Goal: Task Accomplishment & Management: Manage account settings

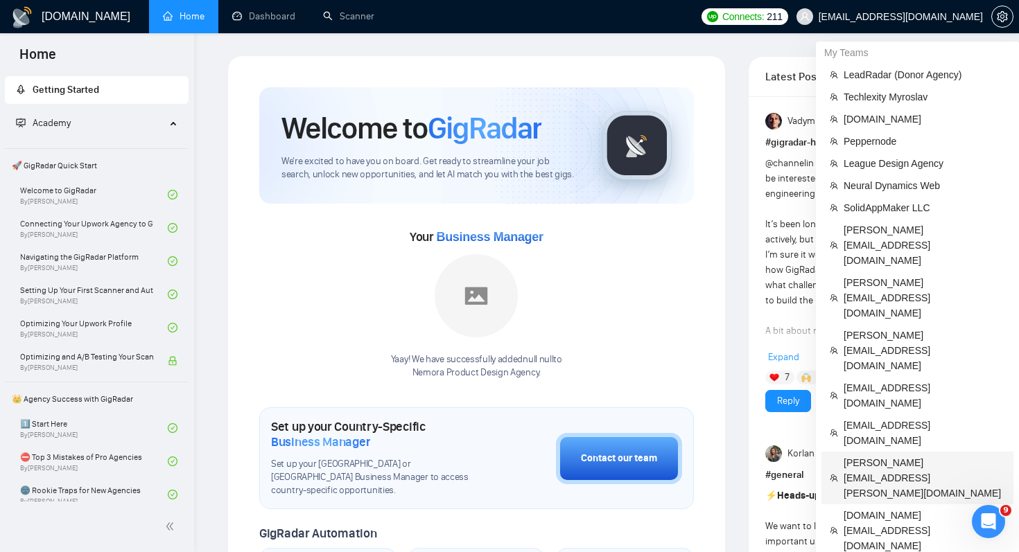
click at [902, 455] on span "[PERSON_NAME][EMAIL_ADDRESS][PERSON_NAME][DOMAIN_NAME]" at bounding box center [925, 478] width 162 height 46
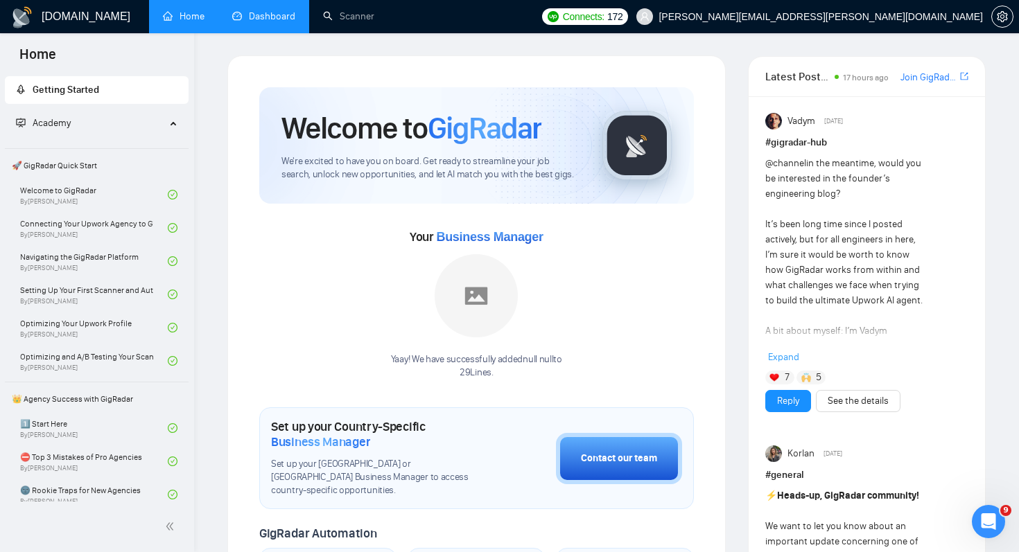
click at [259, 22] on link "Dashboard" at bounding box center [263, 16] width 63 height 12
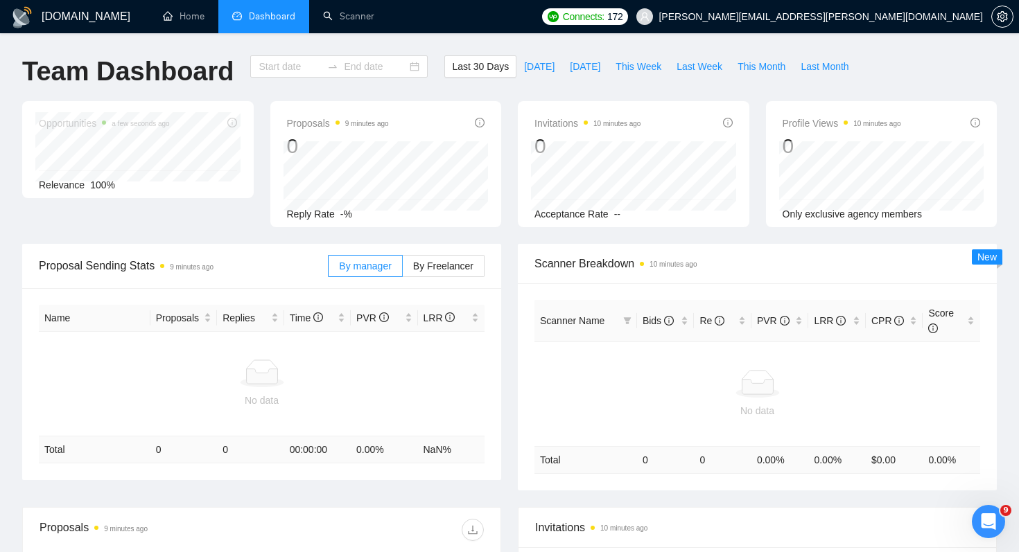
type input "[DATE]"
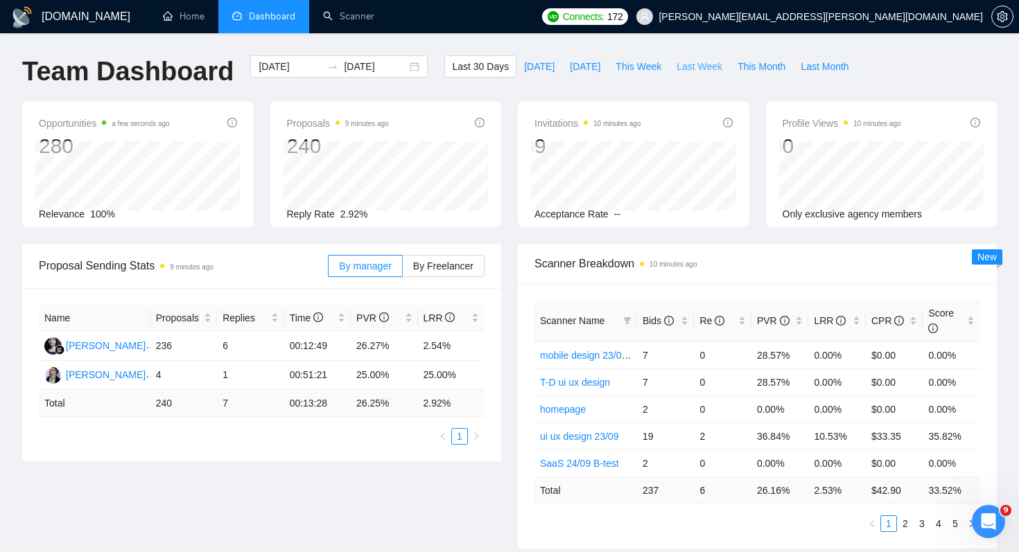
click at [698, 69] on span "Last Week" at bounding box center [700, 66] width 46 height 15
type input "[DATE]"
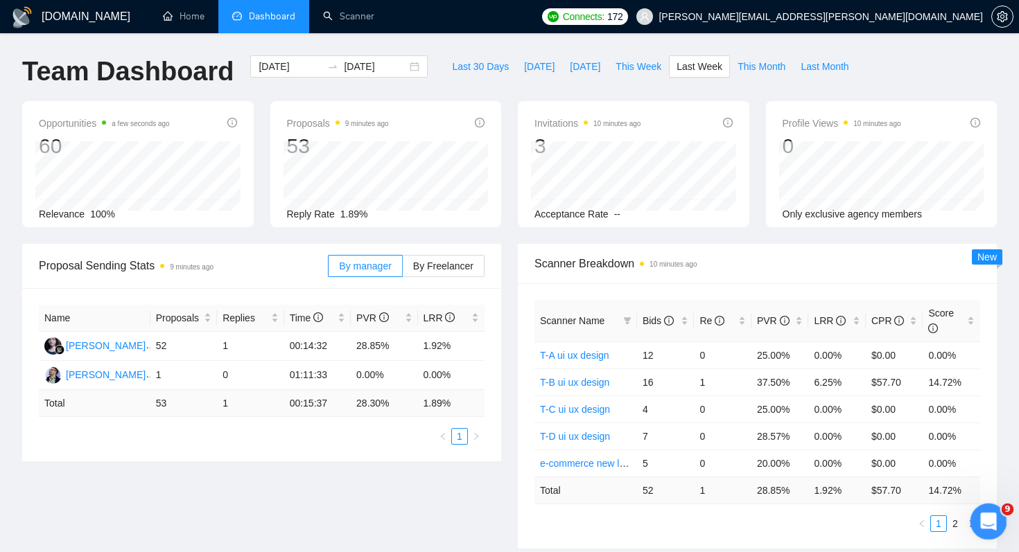
click at [990, 537] on html at bounding box center [986, 519] width 33 height 33
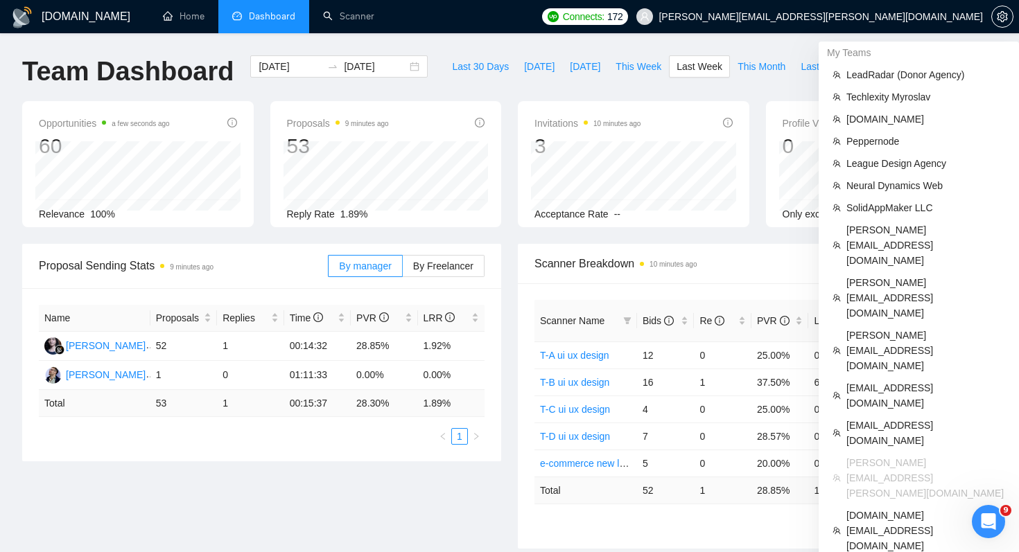
click at [905, 17] on span "[PERSON_NAME][EMAIL_ADDRESS][PERSON_NAME][DOMAIN_NAME]" at bounding box center [821, 17] width 324 height 0
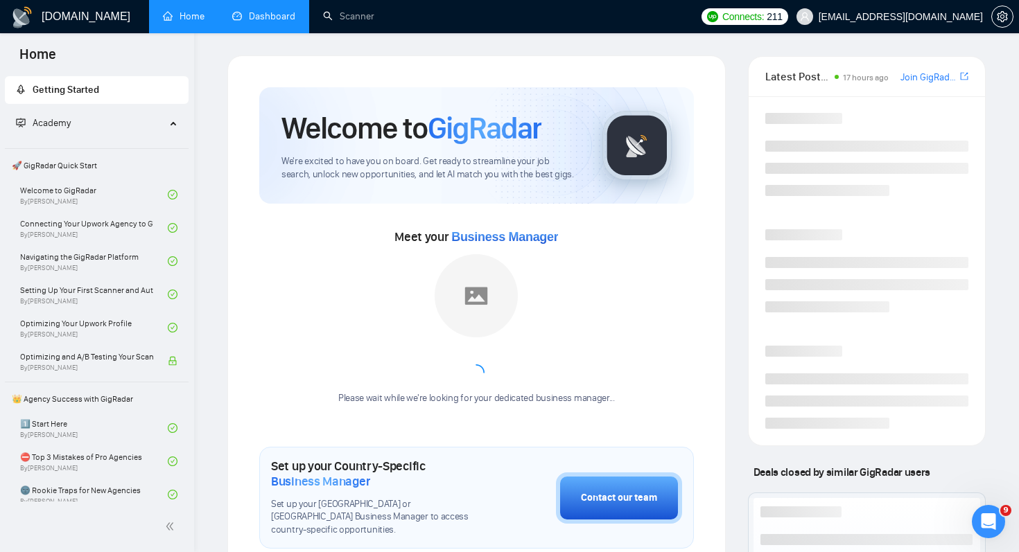
click at [252, 18] on link "Dashboard" at bounding box center [263, 16] width 63 height 12
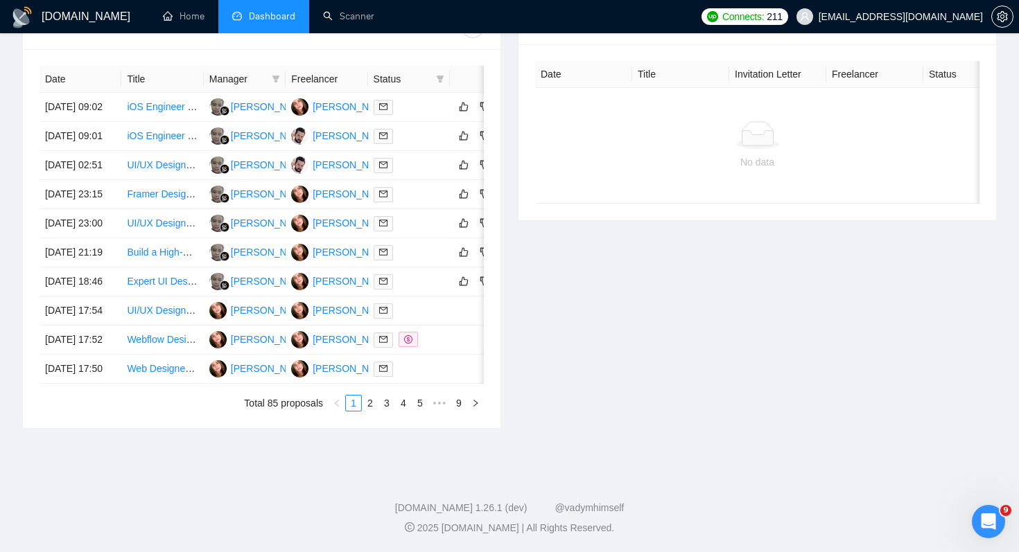
scroll to position [634, 0]
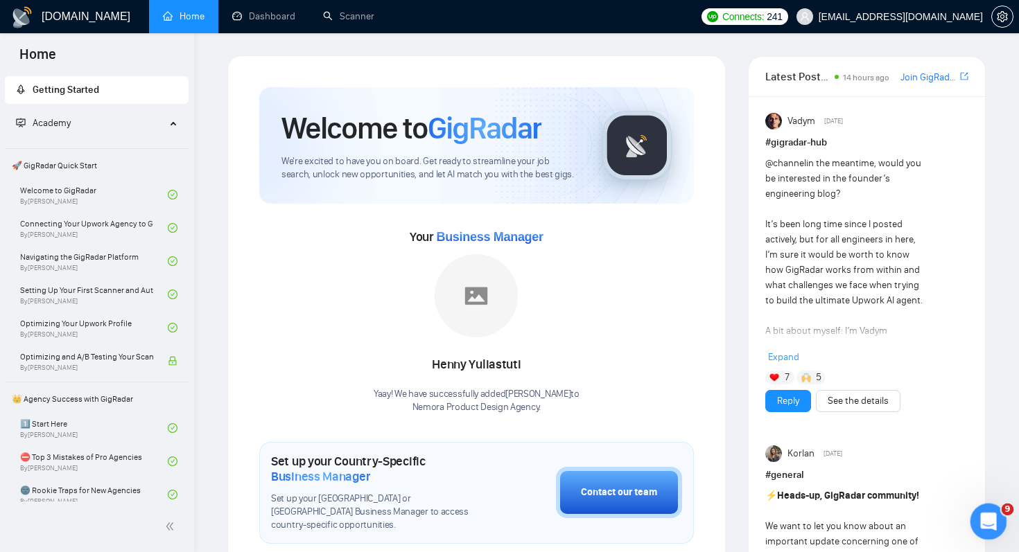
click at [988, 527] on icon "Open Intercom Messenger" at bounding box center [986, 520] width 23 height 23
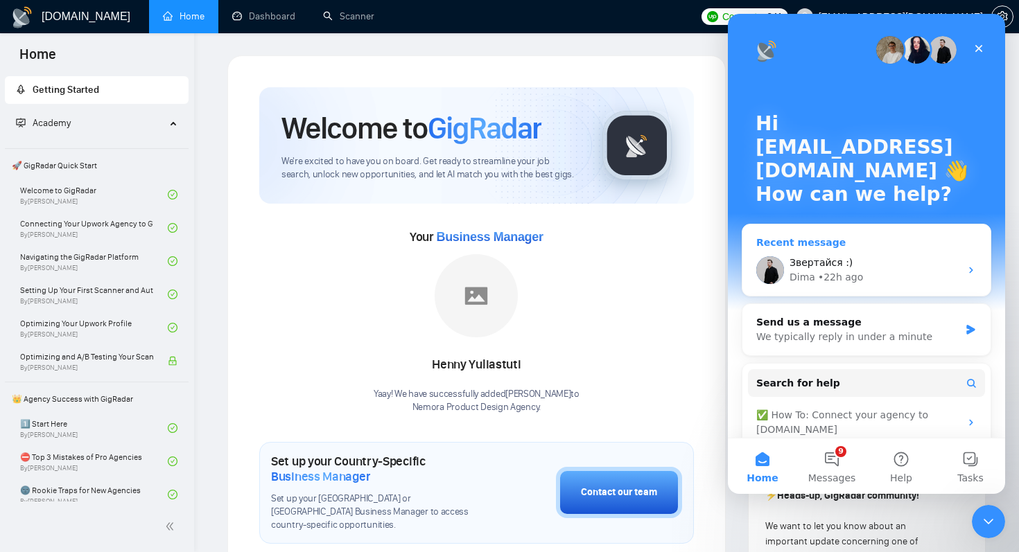
click at [900, 265] on div "Звертайся :)" at bounding box center [875, 263] width 171 height 15
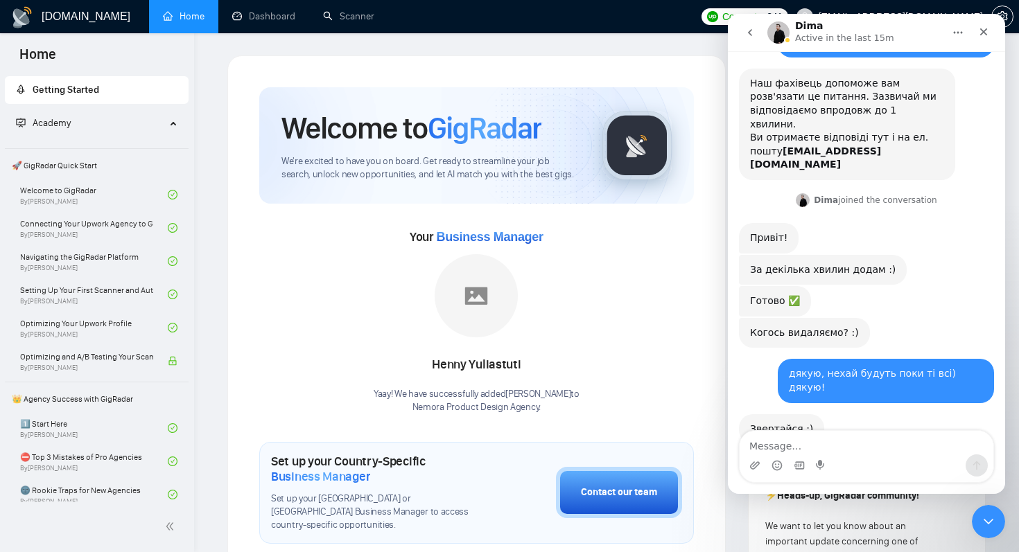
scroll to position [102, 0]
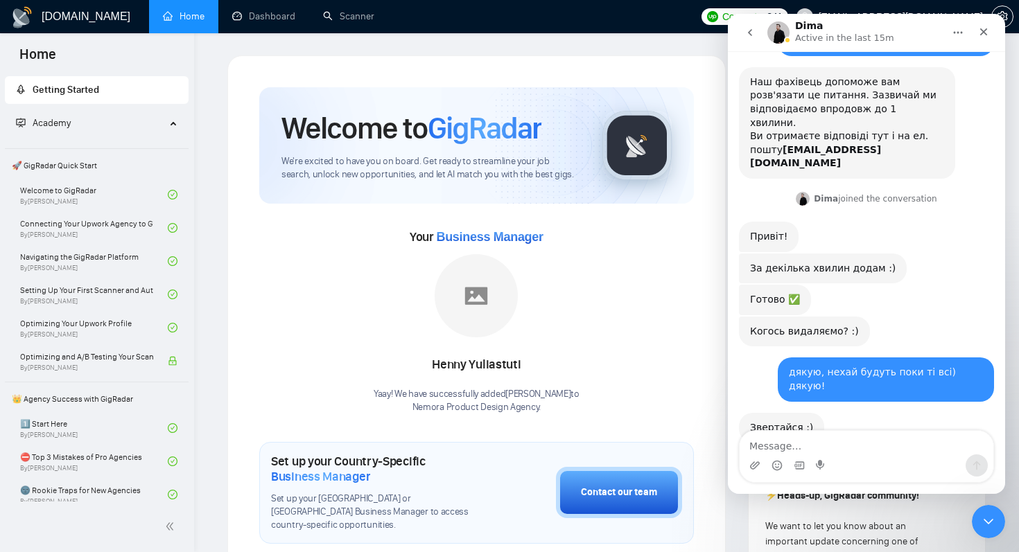
click at [900, 446] on textarea "Message…" at bounding box center [867, 443] width 254 height 24
drag, startPoint x: 780, startPoint y: 446, endPoint x: 892, endPoint y: 444, distance: 112.3
click at [892, 445] on textarea "lengin ,elm kfcjx" at bounding box center [867, 443] width 254 height 24
type textarea "lengin додайте будь ласочка)"
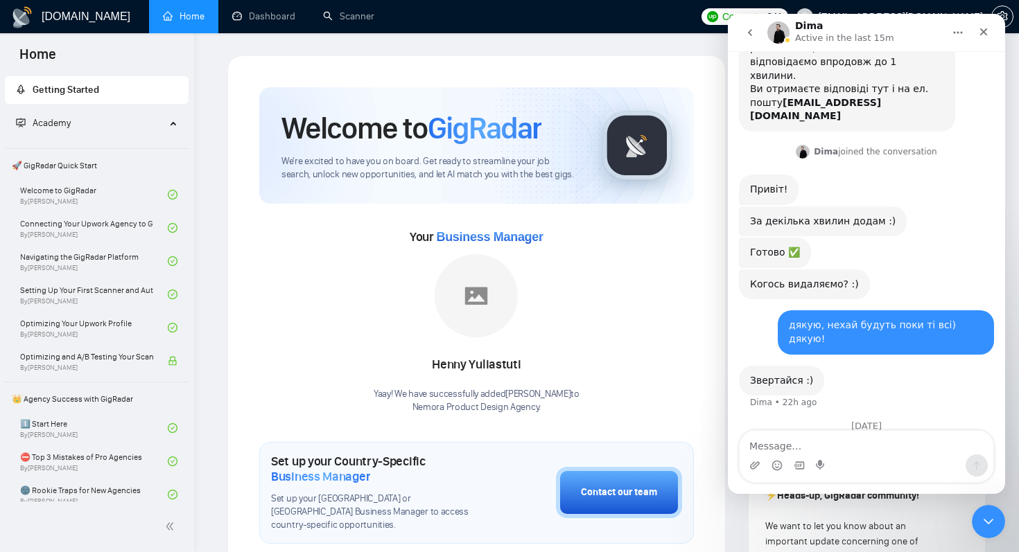
scroll to position [181, 0]
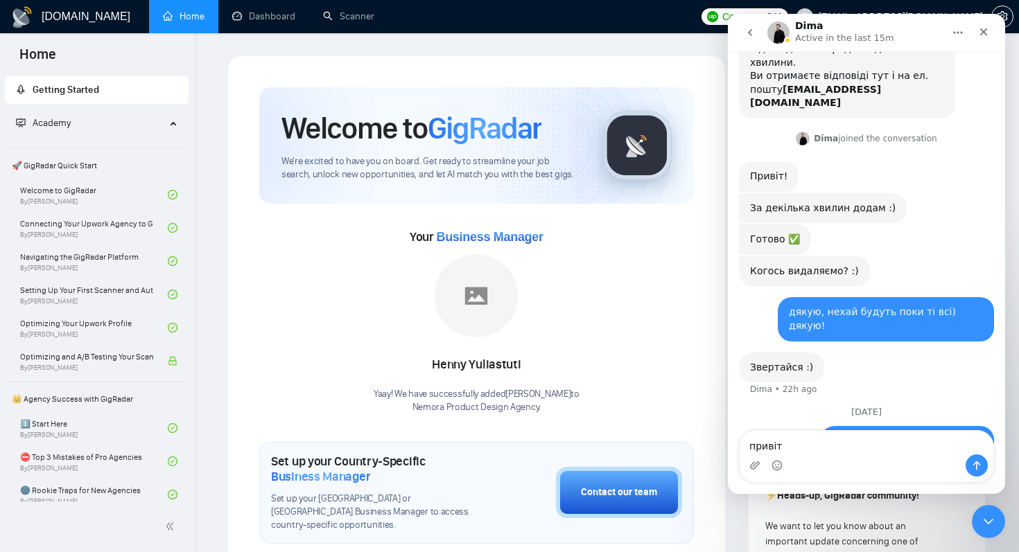
type textarea "привіт!"
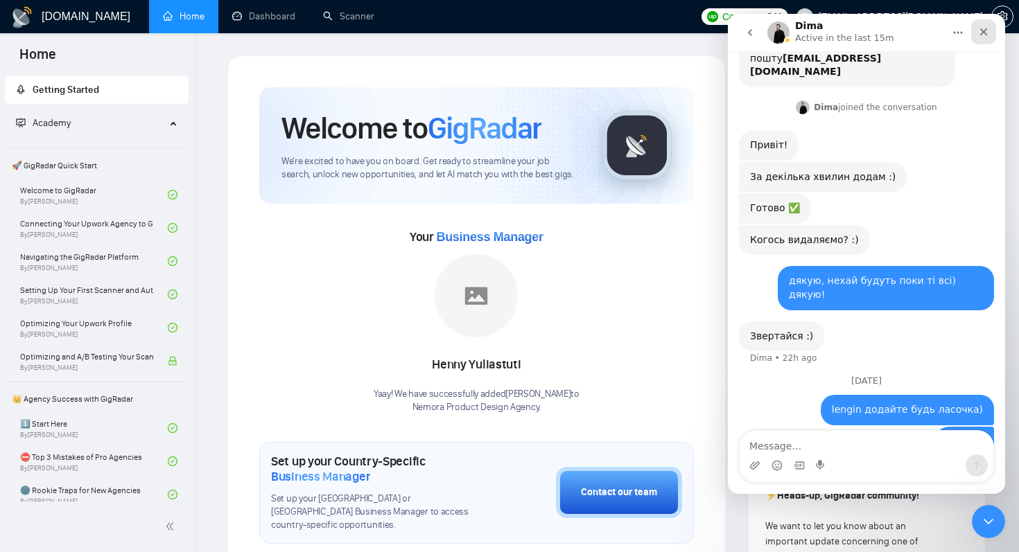
click at [984, 33] on icon "Close" at bounding box center [984, 32] width 8 height 8
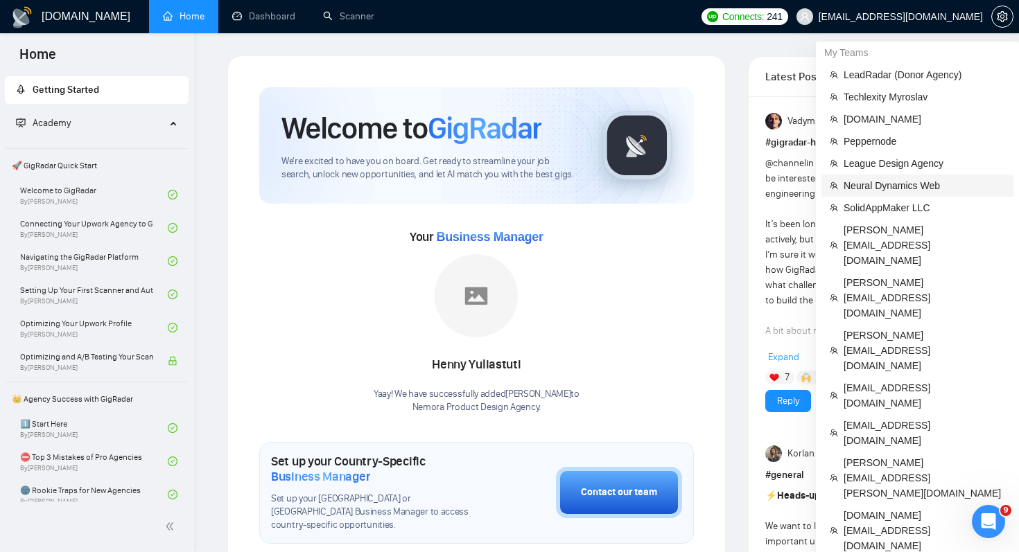
click at [896, 184] on span "Neural Dynamics Web" at bounding box center [925, 185] width 162 height 15
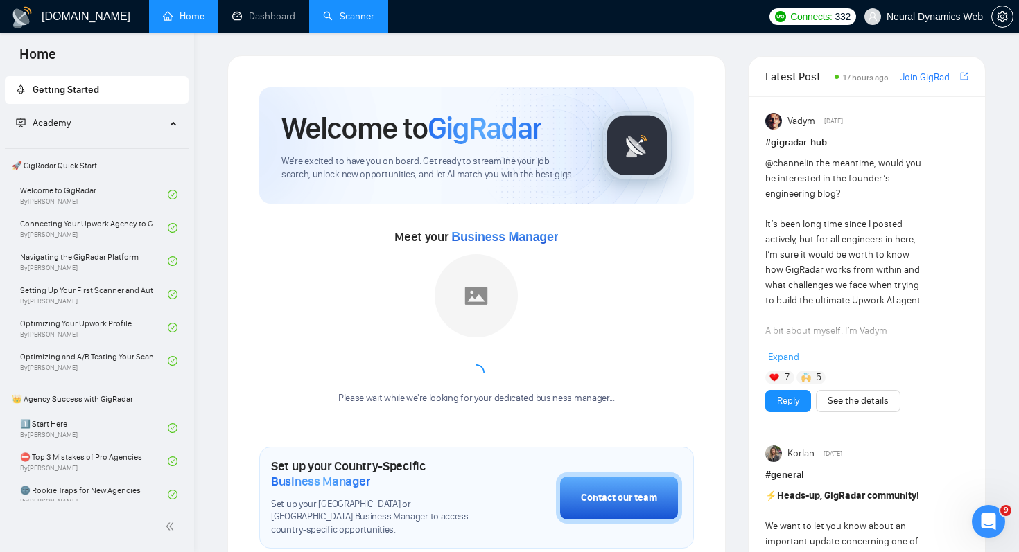
click at [329, 22] on link "Scanner" at bounding box center [348, 16] width 51 height 12
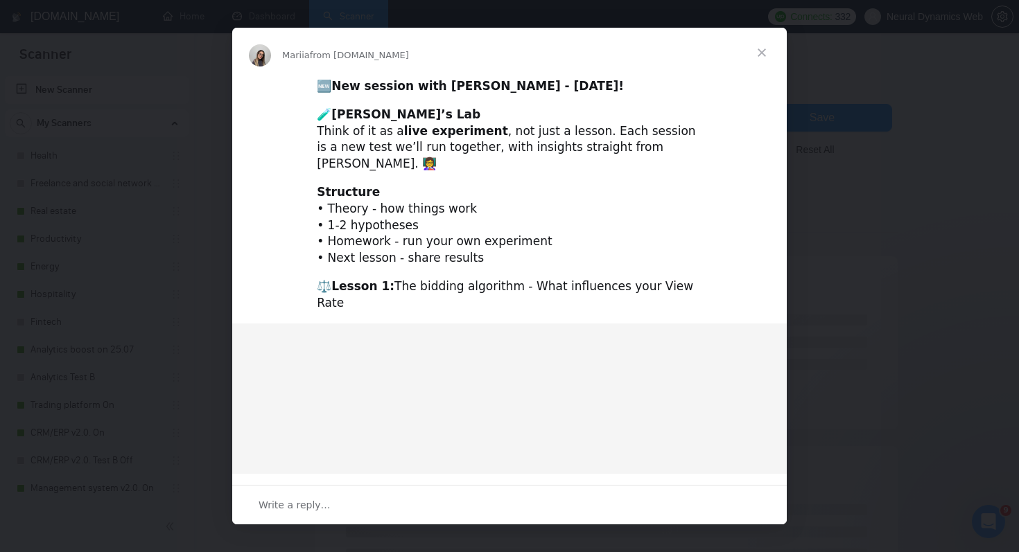
click at [260, 21] on div "Intercom messenger" at bounding box center [509, 276] width 1019 height 552
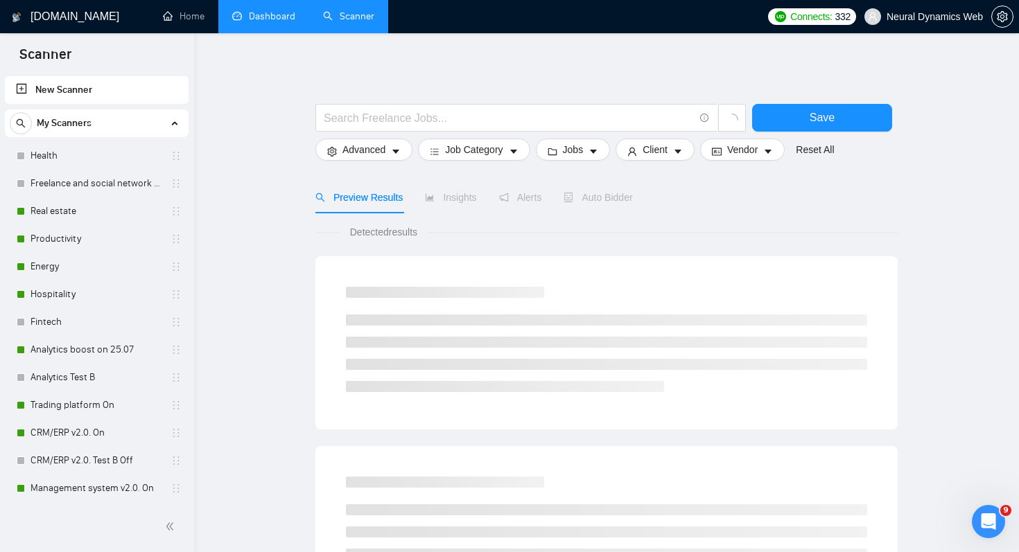
click at [276, 17] on link "Dashboard" at bounding box center [263, 16] width 63 height 12
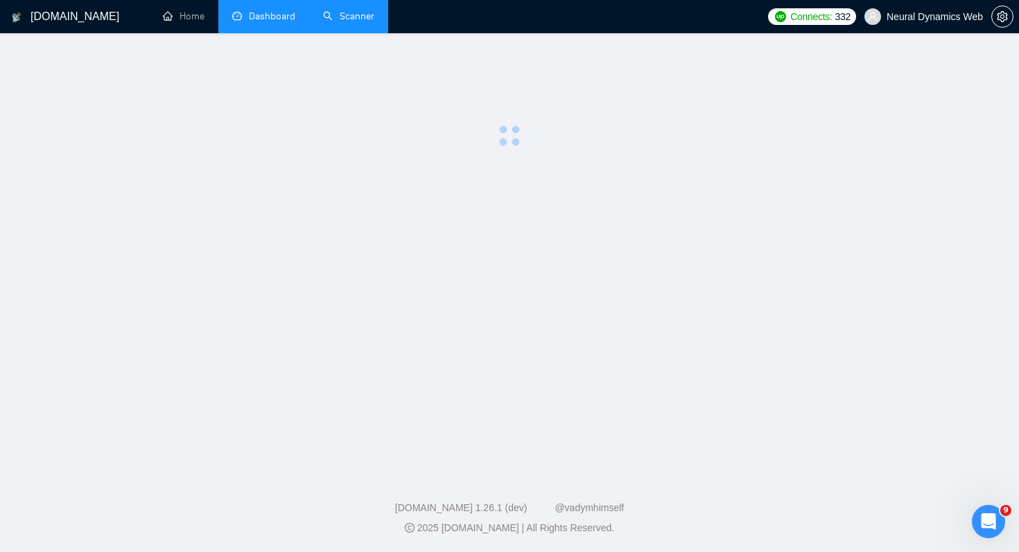
scroll to position [265, 0]
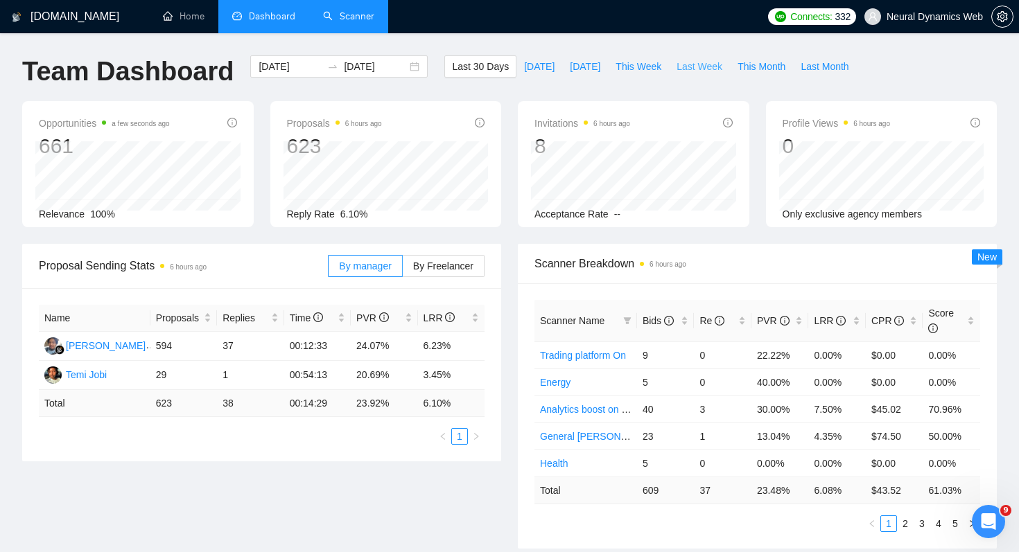
click at [703, 68] on span "Last Week" at bounding box center [700, 66] width 46 height 15
type input "2025-09-29"
type input "2025-10-05"
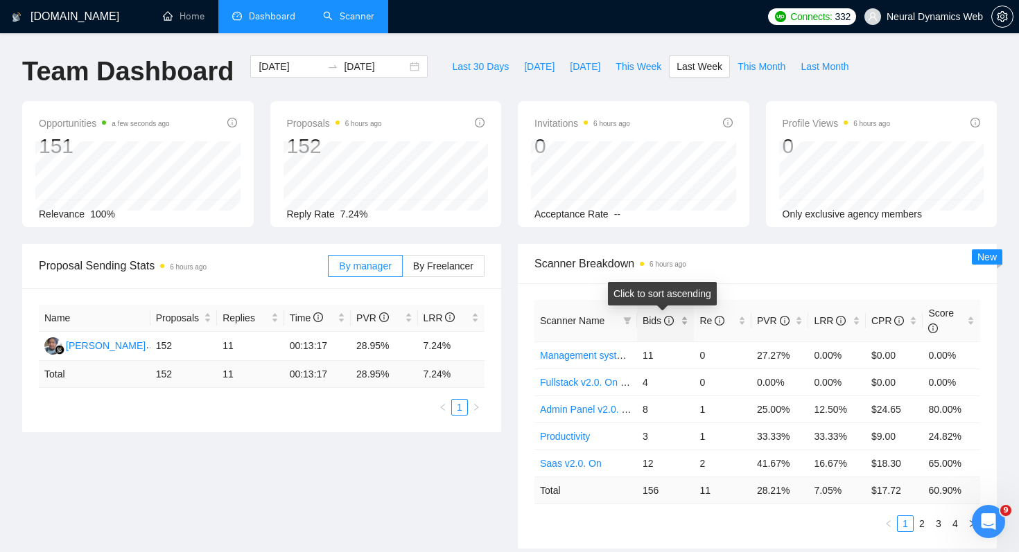
click at [654, 319] on span "Bids" at bounding box center [658, 320] width 31 height 11
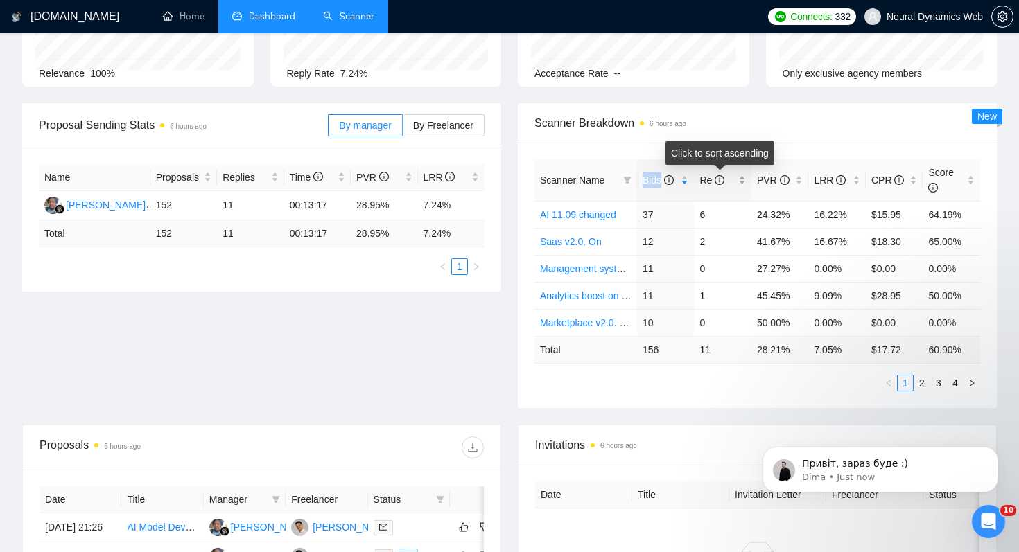
scroll to position [145, 0]
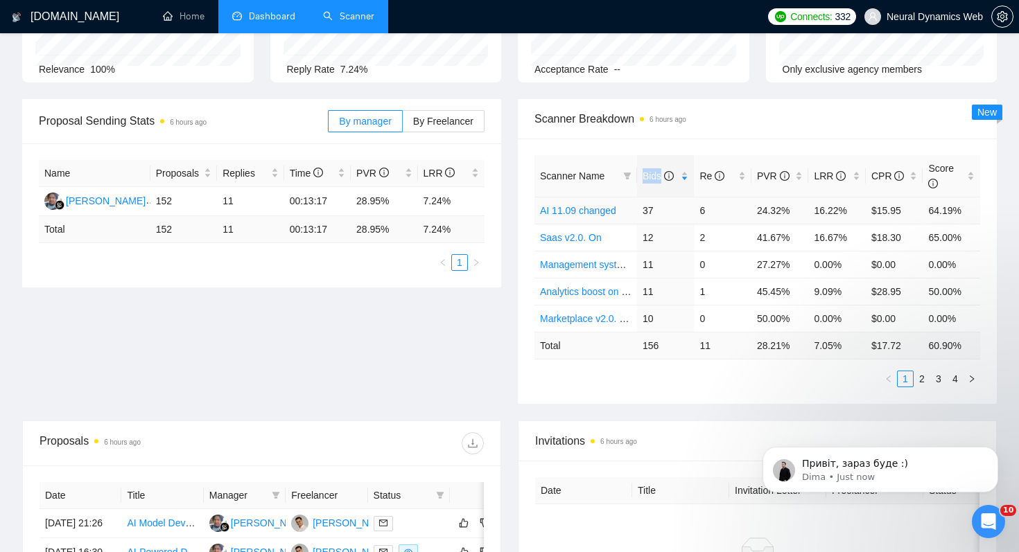
click at [601, 210] on link "AI 11.09 changed" at bounding box center [578, 210] width 76 height 11
click at [583, 236] on link "Saas v2.0. On" at bounding box center [571, 237] width 62 height 11
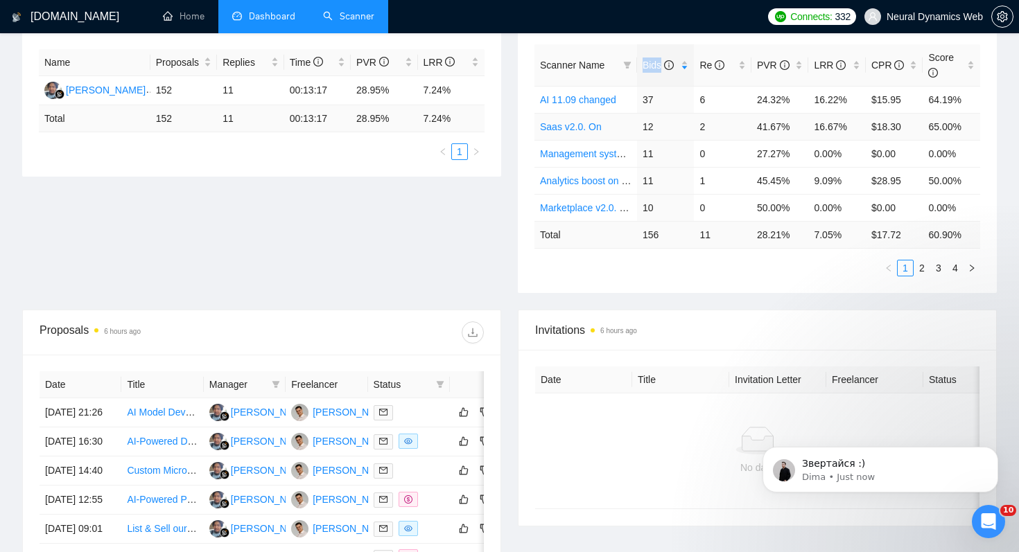
scroll to position [265, 0]
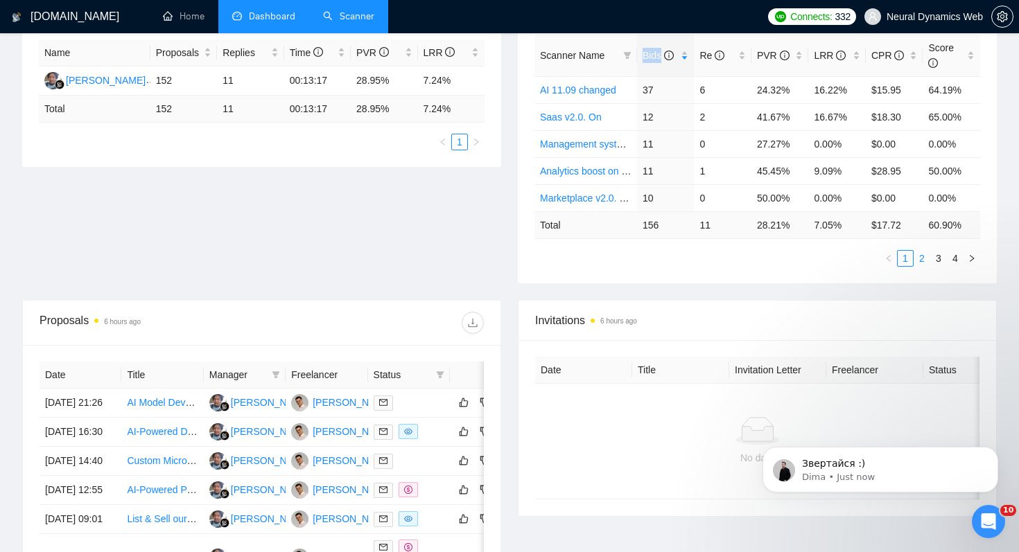
click at [926, 260] on link "2" at bounding box center [921, 258] width 15 height 15
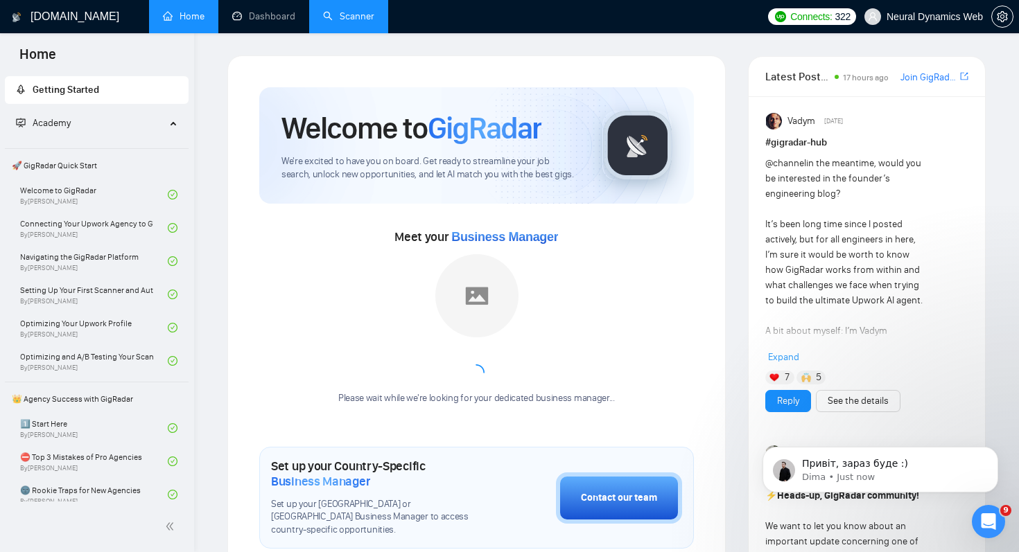
click at [337, 22] on link "Scanner" at bounding box center [348, 16] width 51 height 12
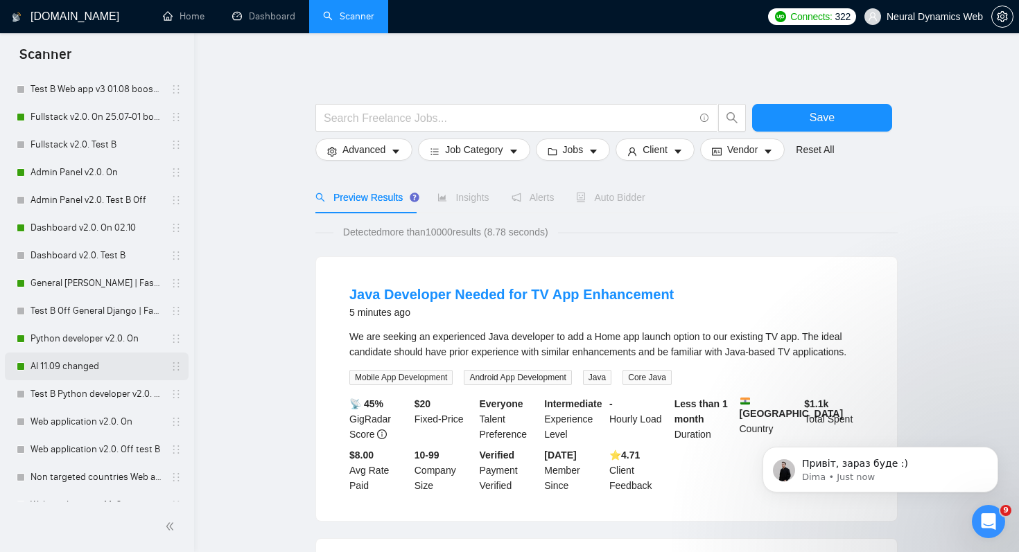
scroll to position [678, 0]
click at [110, 359] on link "AI 11.09 changed" at bounding box center [97, 365] width 132 height 28
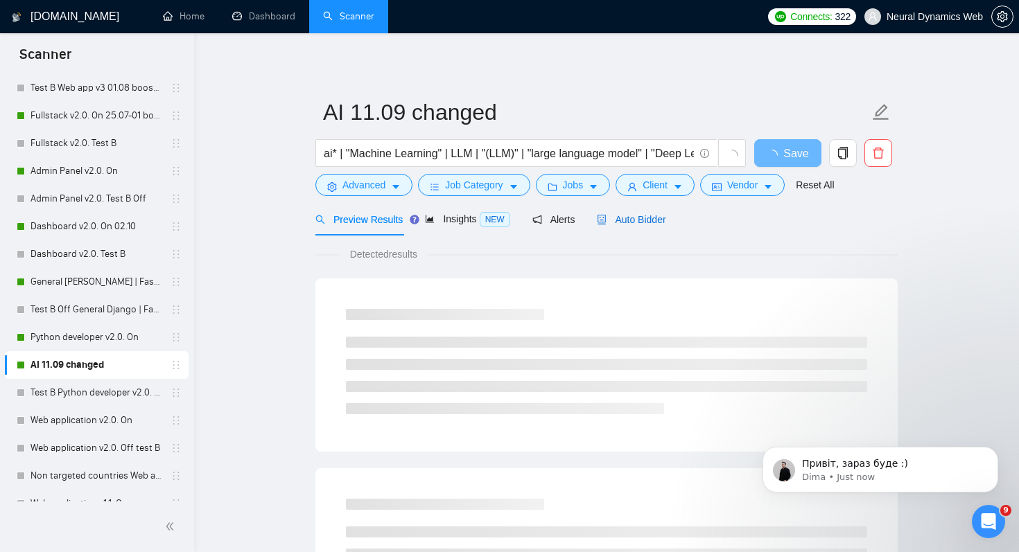
click at [665, 221] on span "Auto Bidder" at bounding box center [631, 219] width 69 height 11
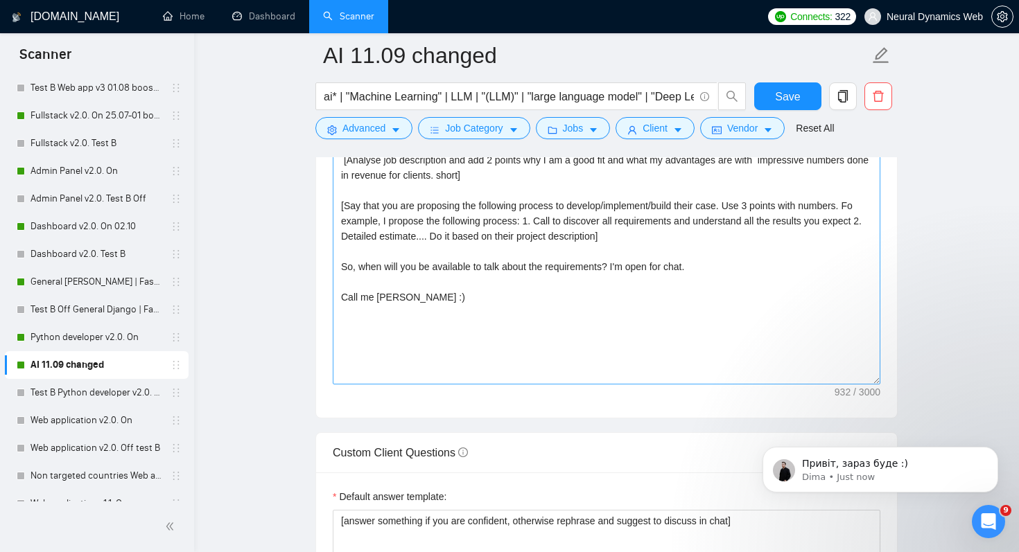
scroll to position [1849, 0]
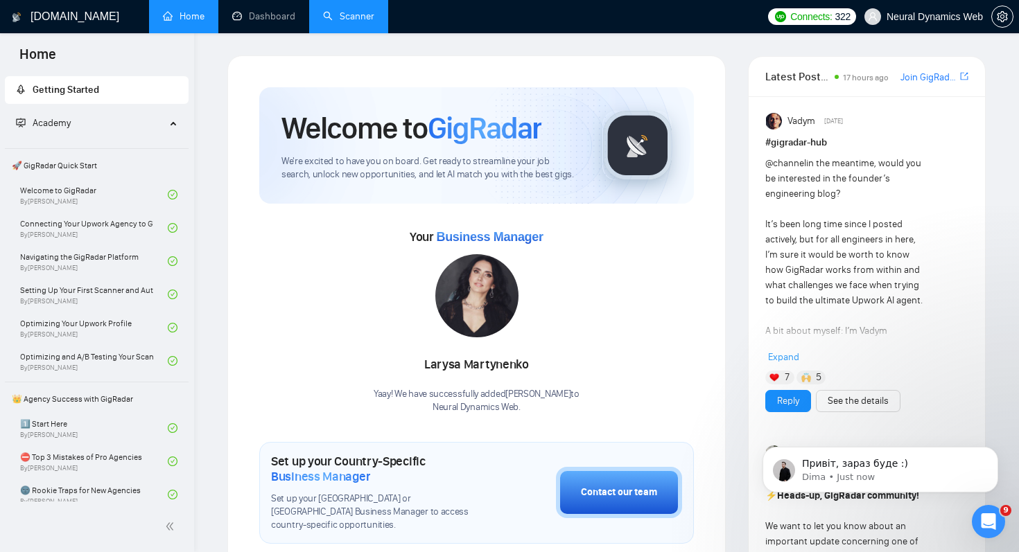
click at [355, 11] on link "Scanner" at bounding box center [348, 16] width 51 height 12
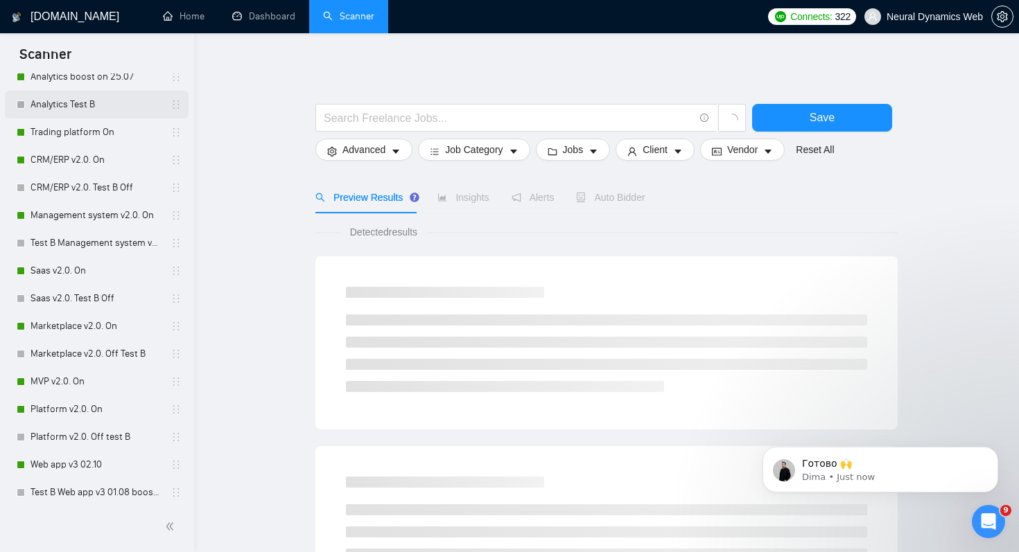
scroll to position [282, 0]
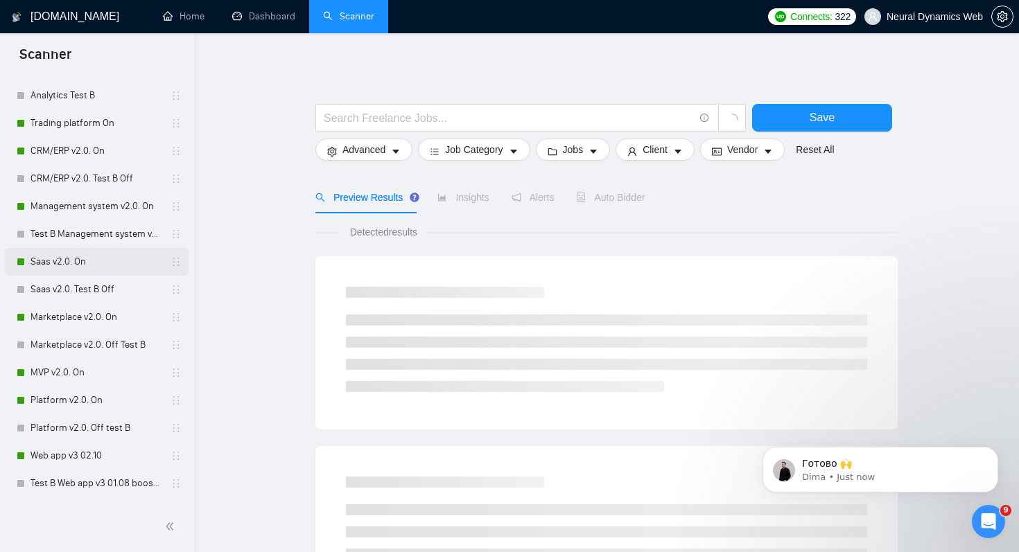
click at [132, 268] on link "Saas v2.0. On" at bounding box center [97, 262] width 132 height 28
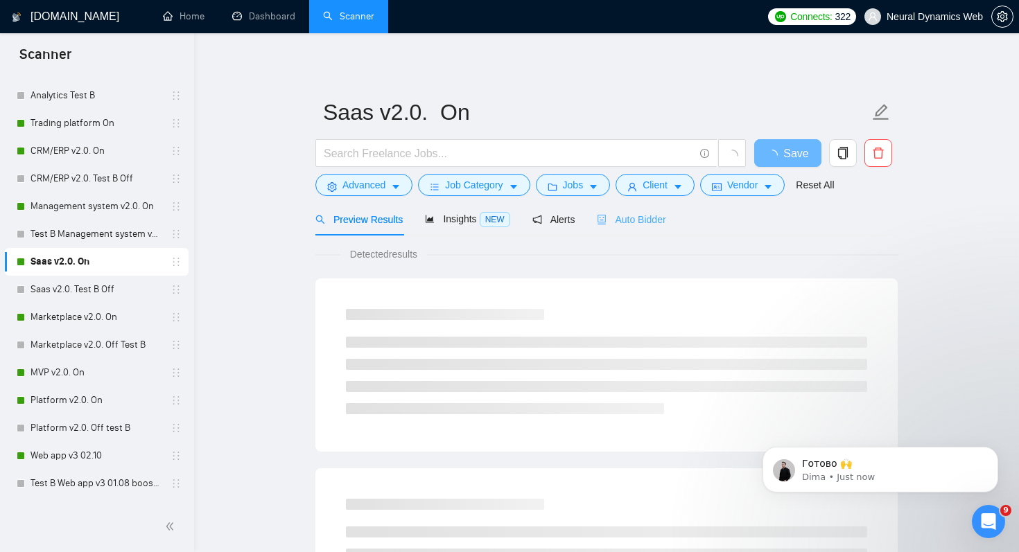
click at [624, 229] on div "Auto Bidder" at bounding box center [631, 219] width 69 height 33
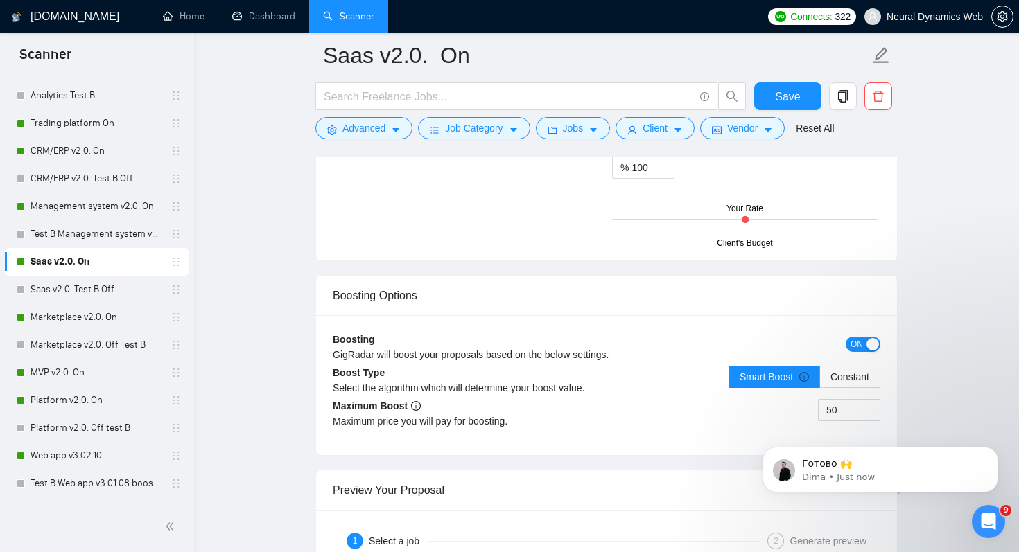
scroll to position [2504, 0]
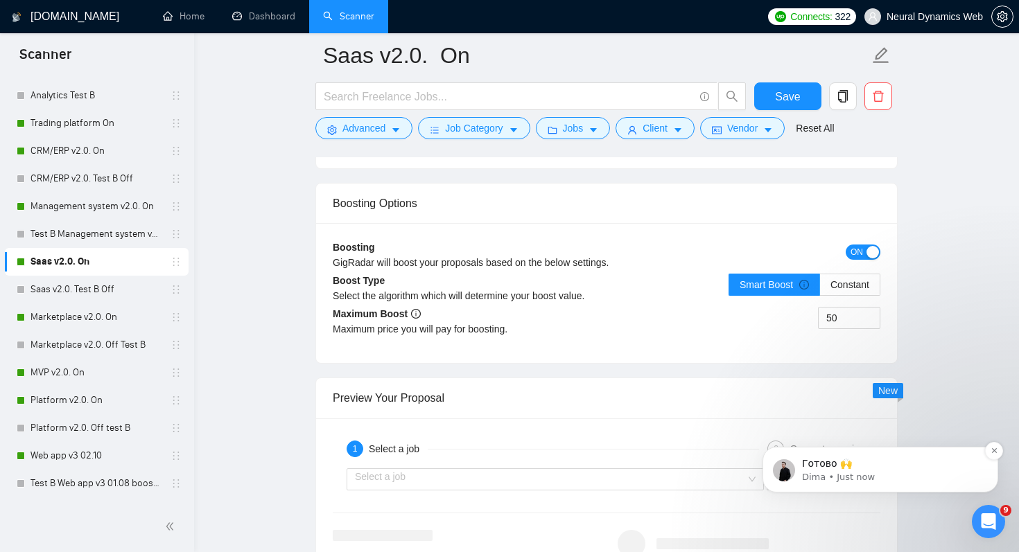
click at [883, 469] on p "Готово 🙌" at bounding box center [891, 465] width 179 height 14
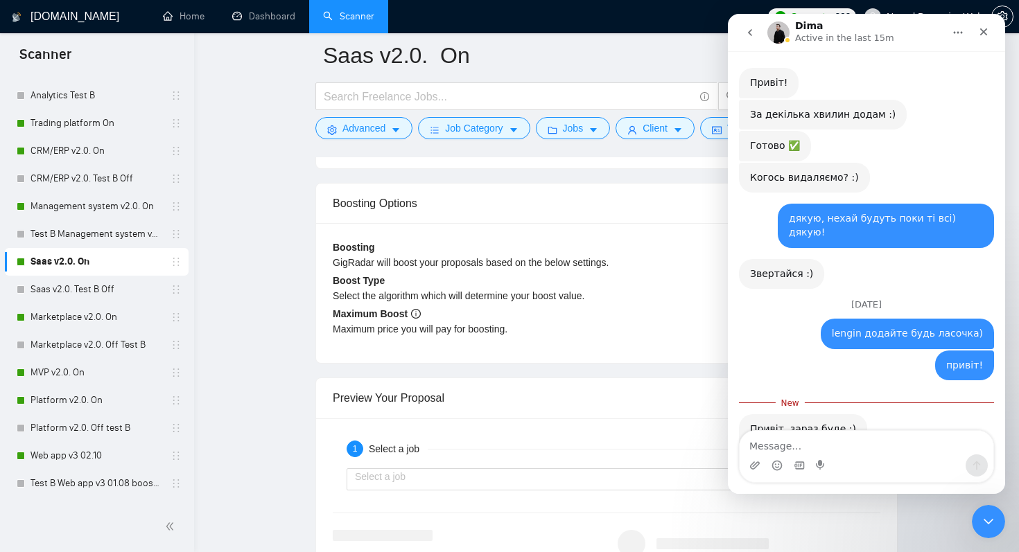
scroll to position [308, 0]
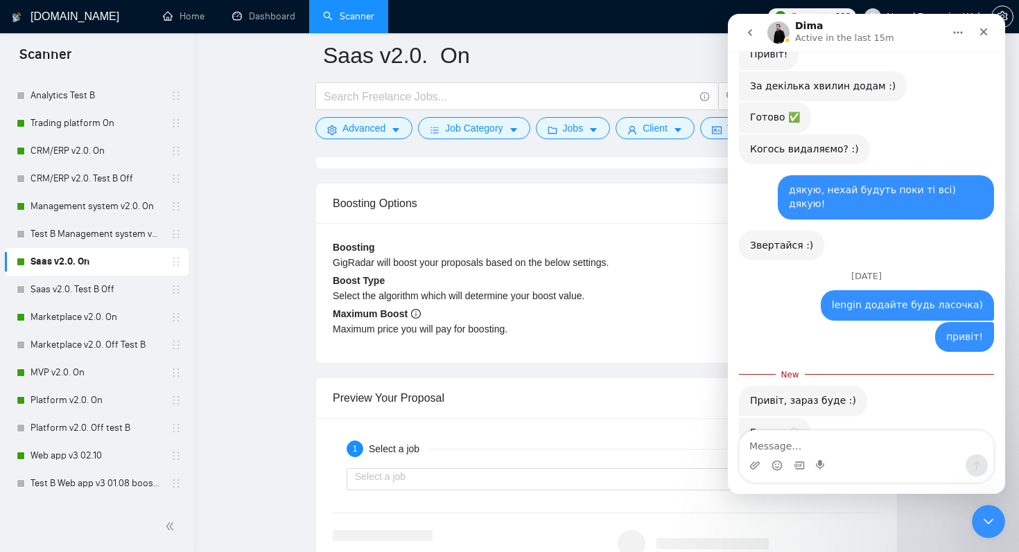
click at [853, 458] on div "Intercom messenger" at bounding box center [867, 466] width 254 height 22
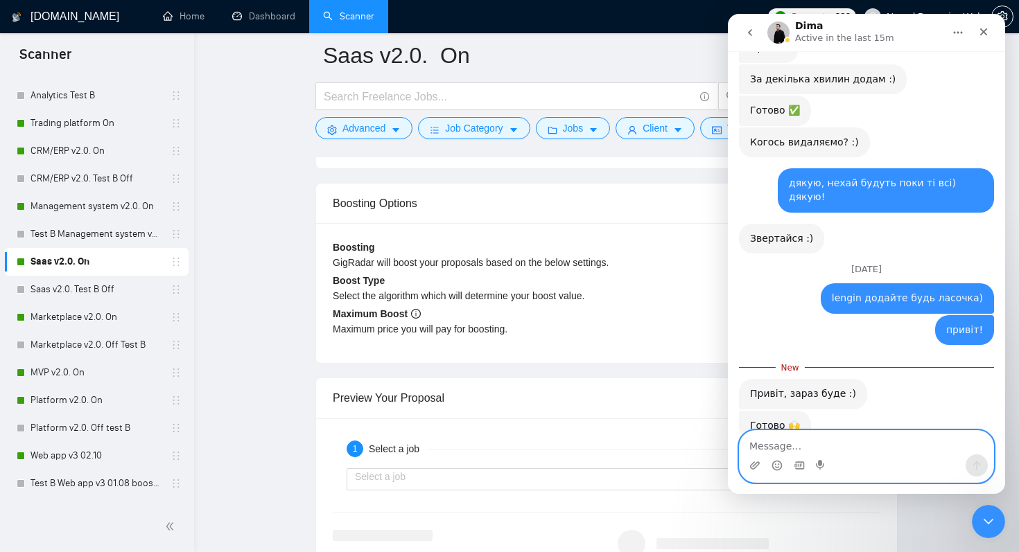
click at [851, 451] on textarea "Message…" at bounding box center [867, 443] width 254 height 24
type textarea "дякую)"
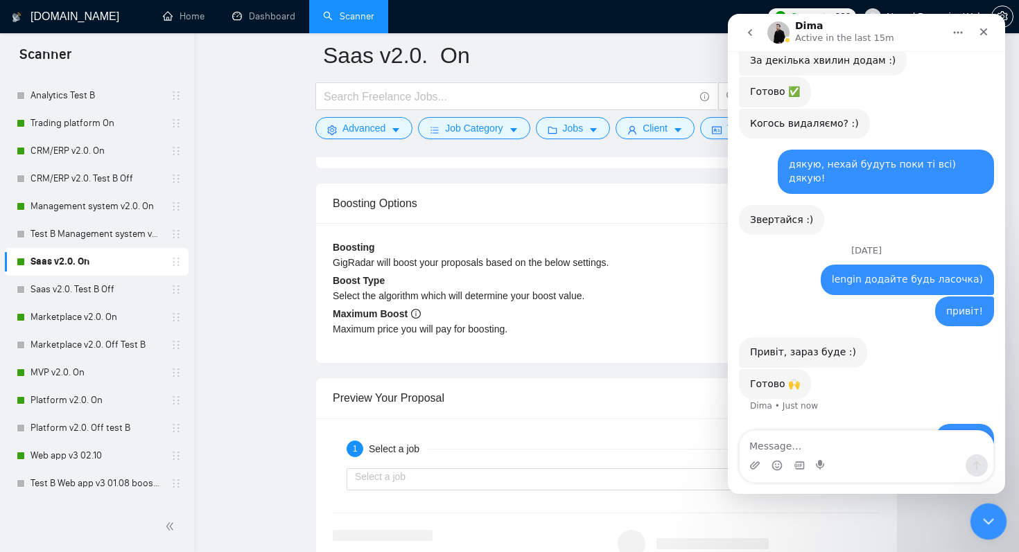
click at [984, 521] on icon "Close Intercom Messenger" at bounding box center [987, 520] width 10 height 6
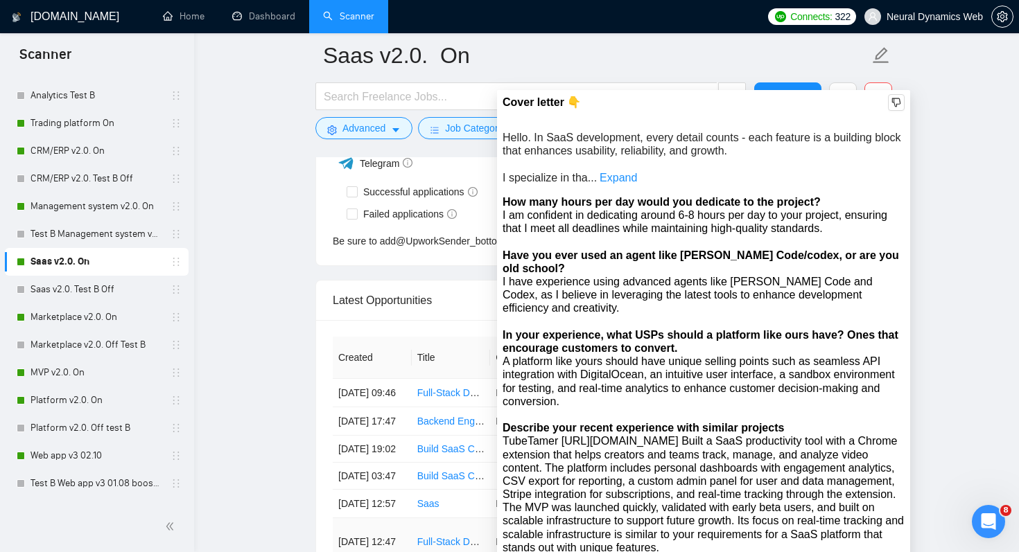
scroll to position [3580, 0]
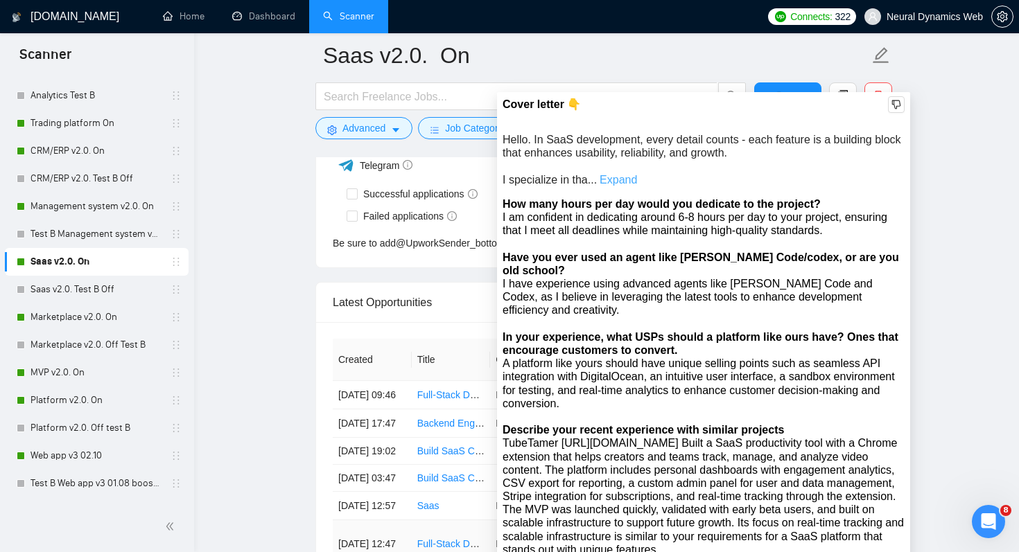
click at [627, 177] on link "Expand" at bounding box center [618, 180] width 37 height 12
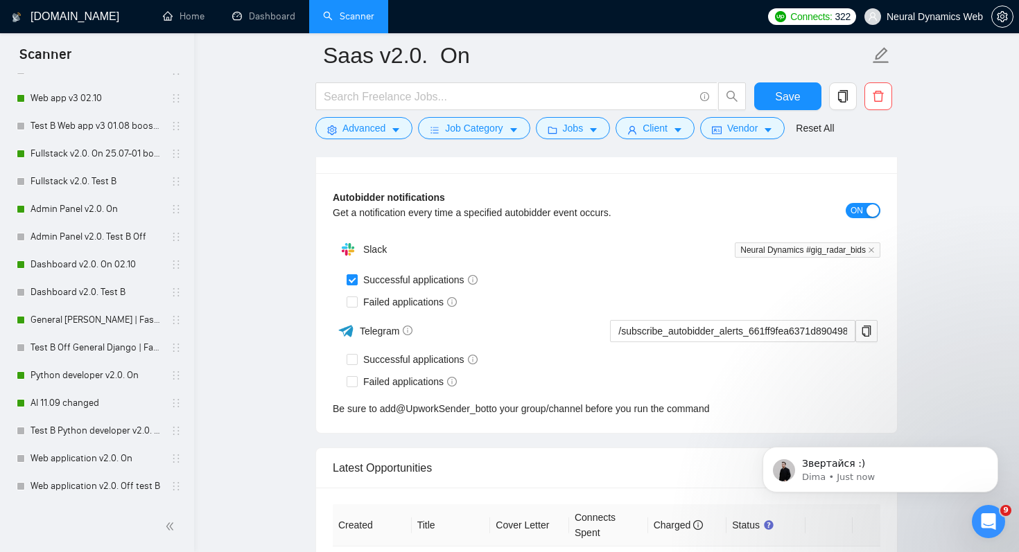
scroll to position [647, 0]
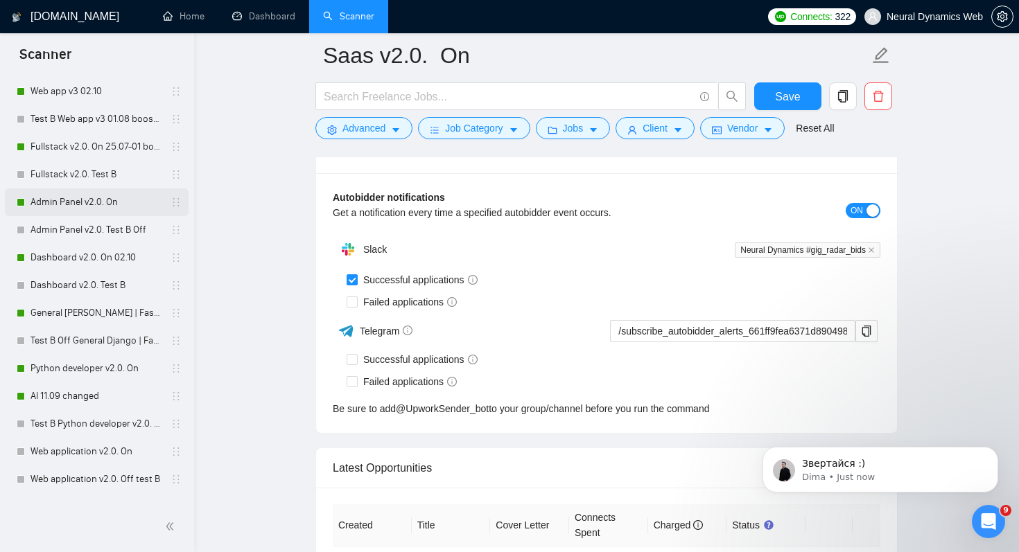
click at [118, 200] on link "Admin Panel v2.0. On" at bounding box center [97, 203] width 132 height 28
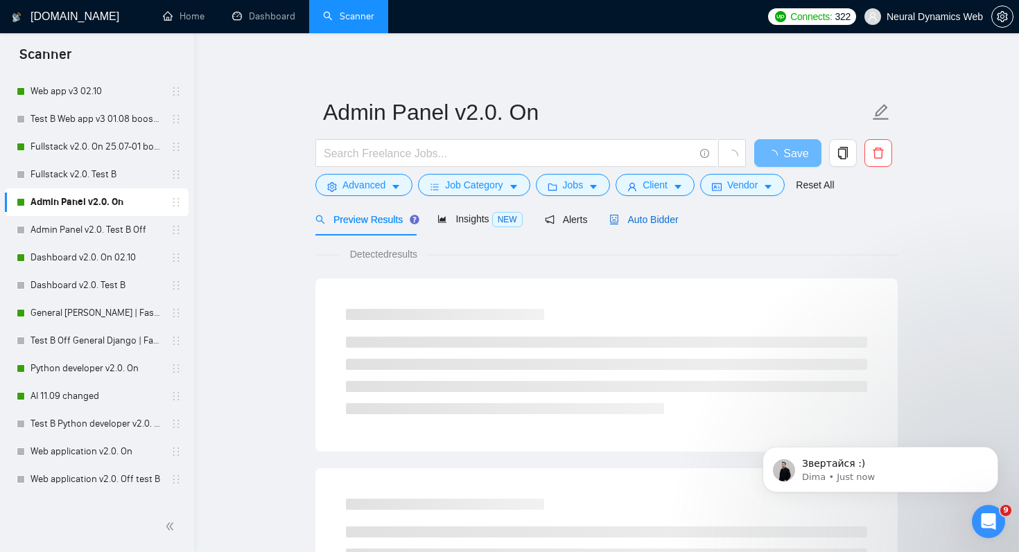
click at [662, 223] on span "Auto Bidder" at bounding box center [643, 219] width 69 height 11
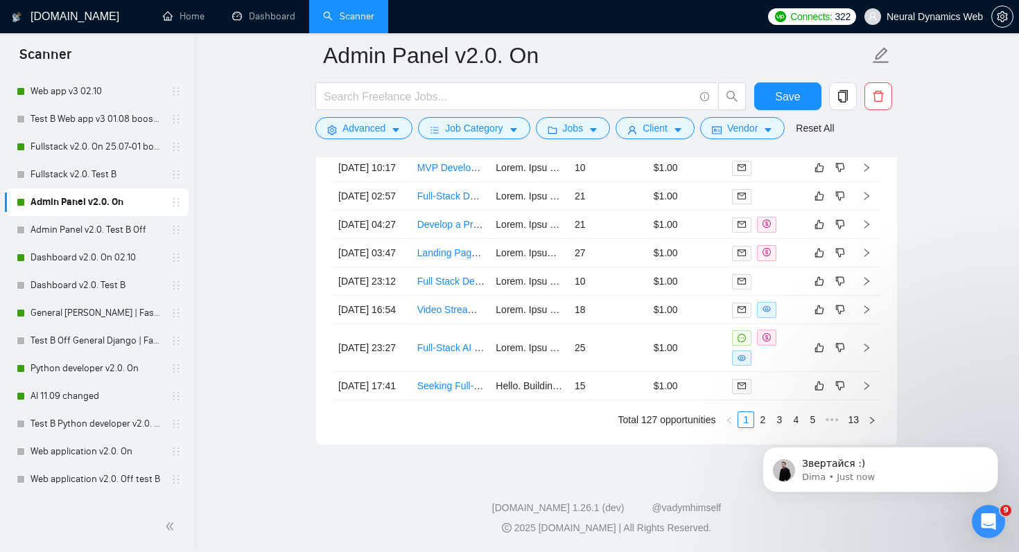
scroll to position [3989, 0]
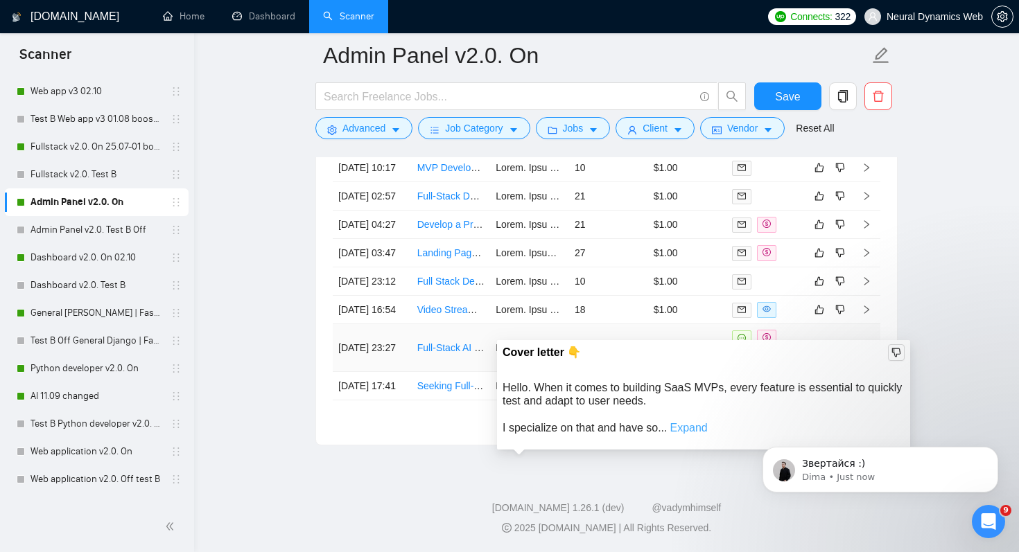
click at [688, 422] on link "Expand" at bounding box center [688, 428] width 37 height 12
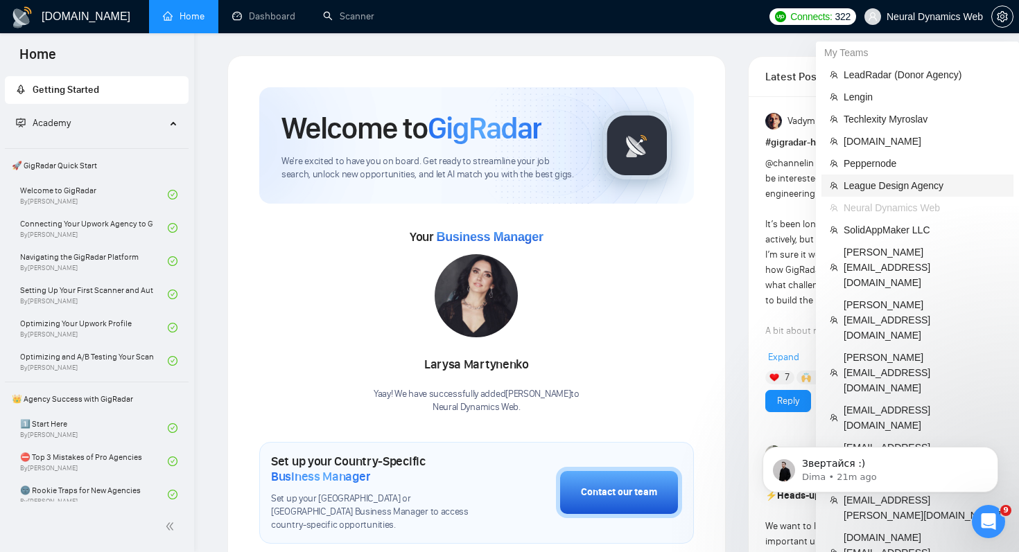
click at [893, 184] on span "League Design Agency" at bounding box center [925, 185] width 162 height 15
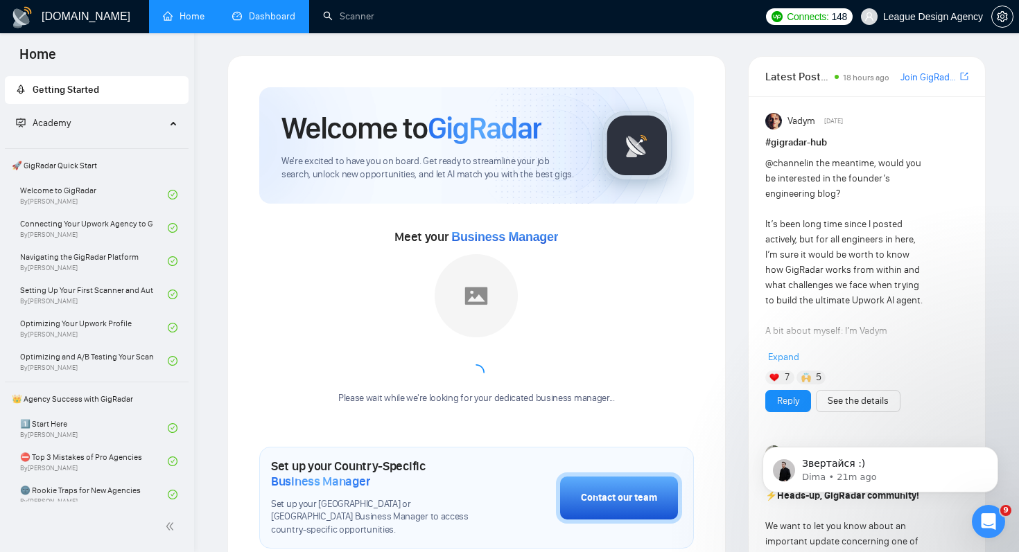
click at [257, 22] on link "Dashboard" at bounding box center [263, 16] width 63 height 12
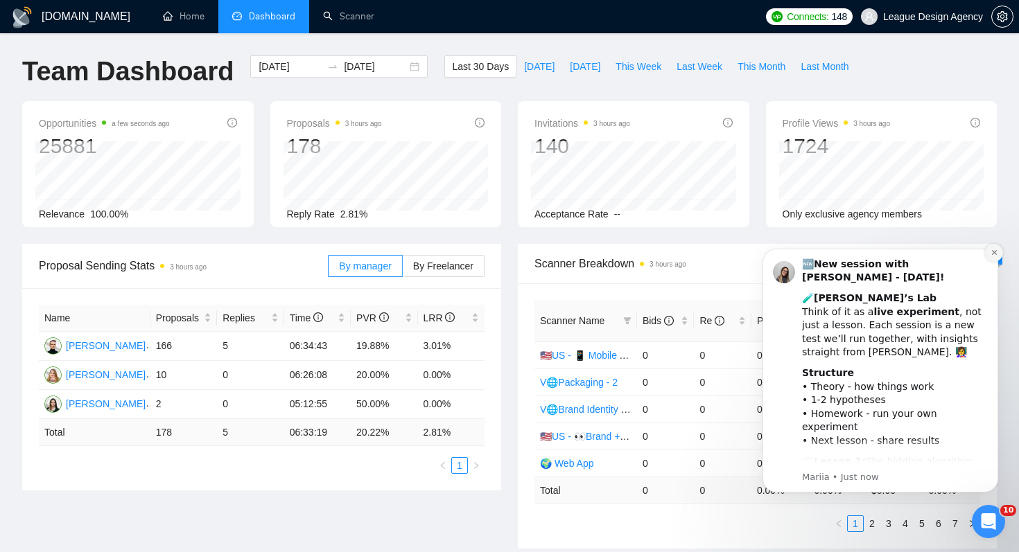
click at [993, 257] on button "Dismiss notification" at bounding box center [994, 253] width 18 height 18
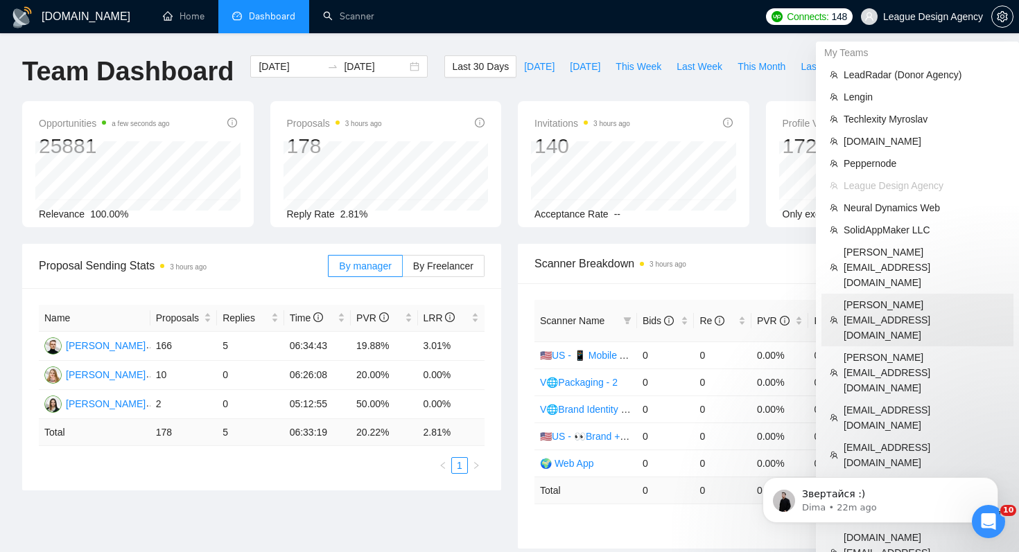
click at [871, 297] on span "[PERSON_NAME][EMAIL_ADDRESS][DOMAIN_NAME]" at bounding box center [925, 320] width 162 height 46
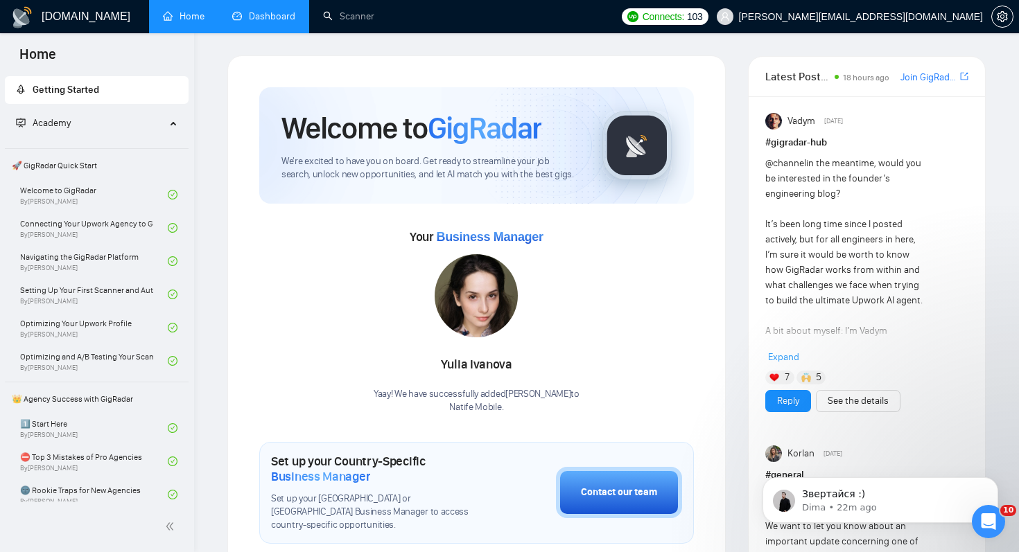
click at [289, 17] on link "Dashboard" at bounding box center [263, 16] width 63 height 12
